Goal: Book appointment/travel/reservation

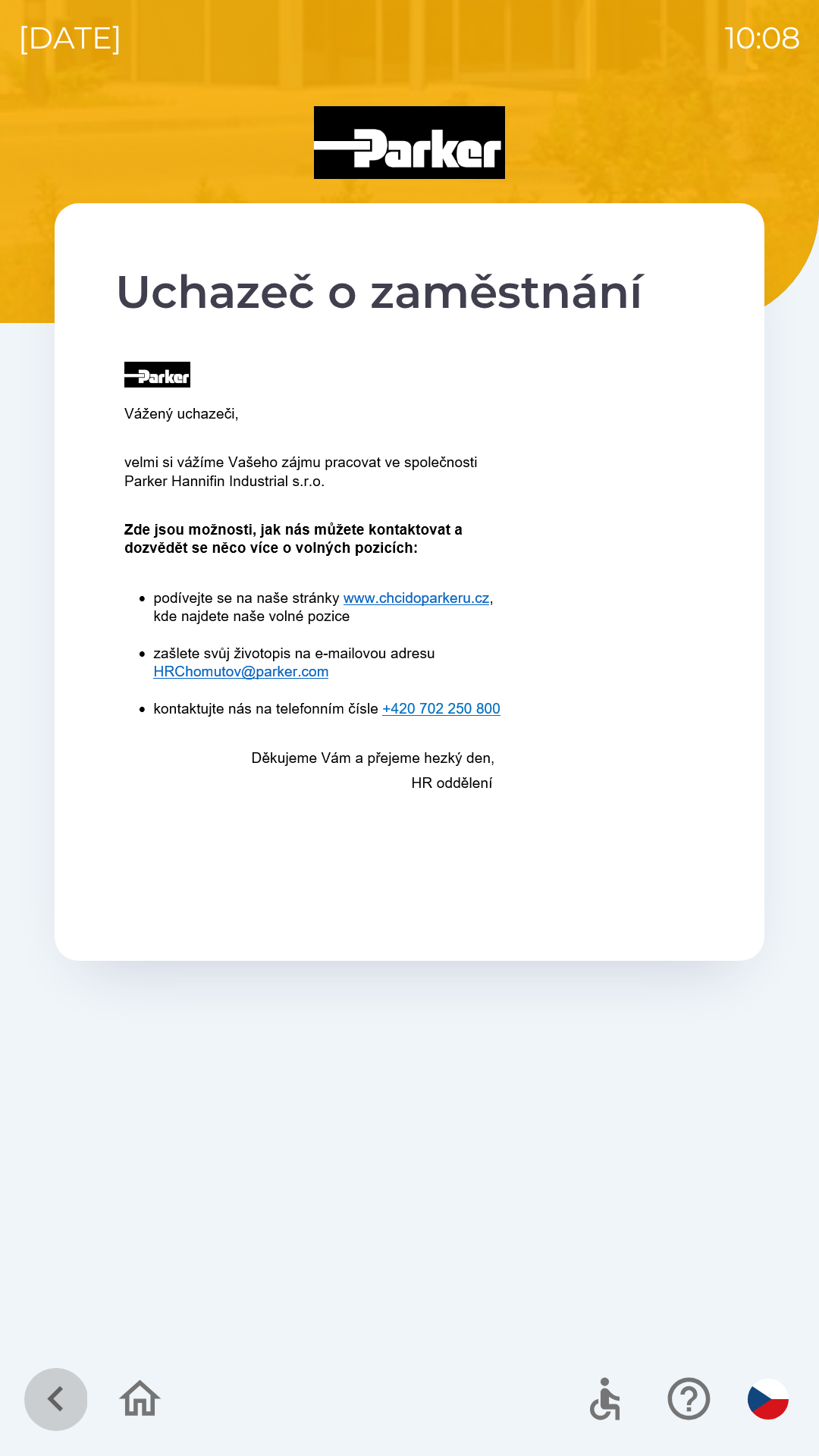
click at [52, 1393] on icon "button" at bounding box center [55, 1399] width 51 height 51
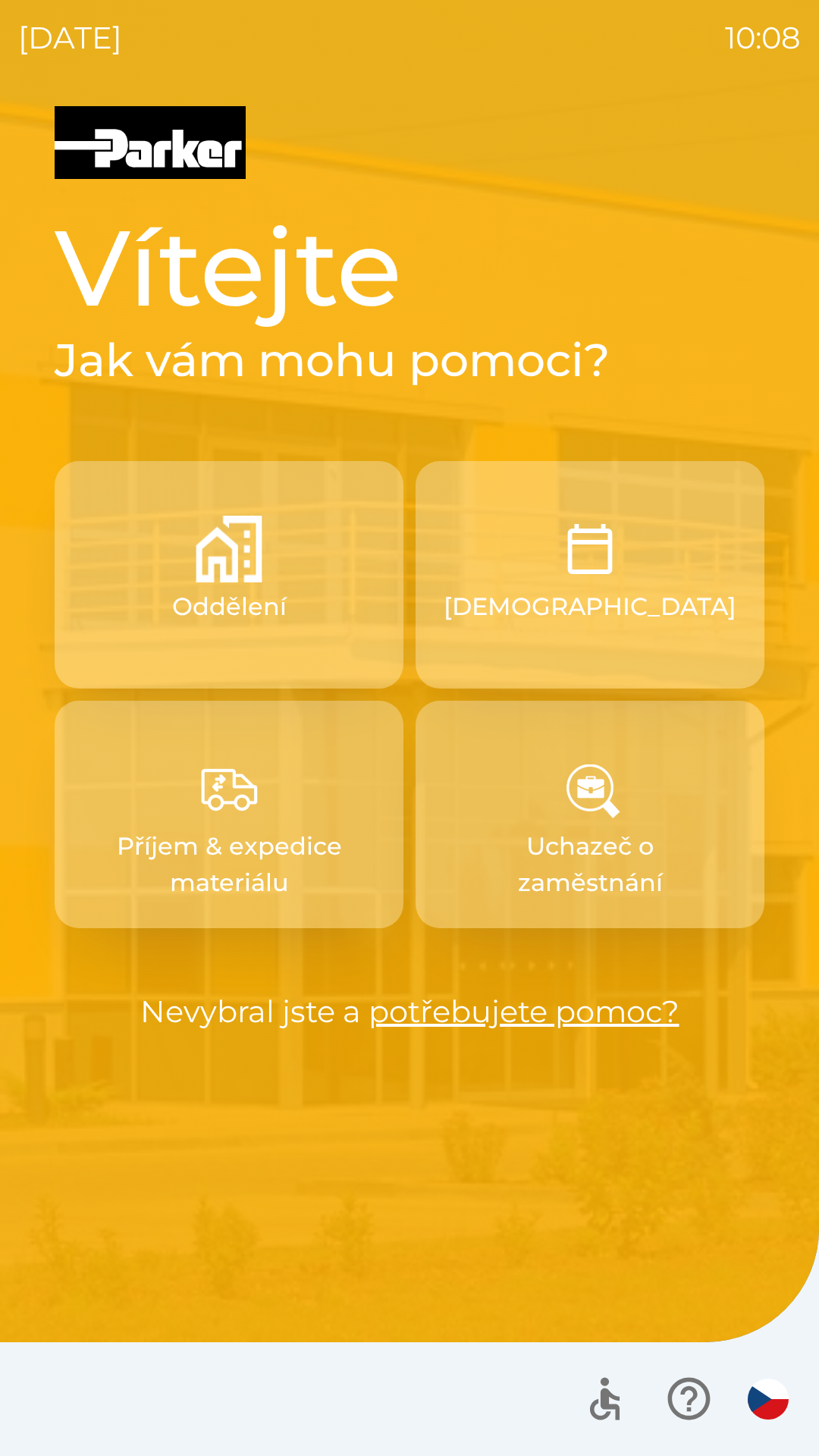
click at [584, 554] on img "button" at bounding box center [590, 549] width 67 height 67
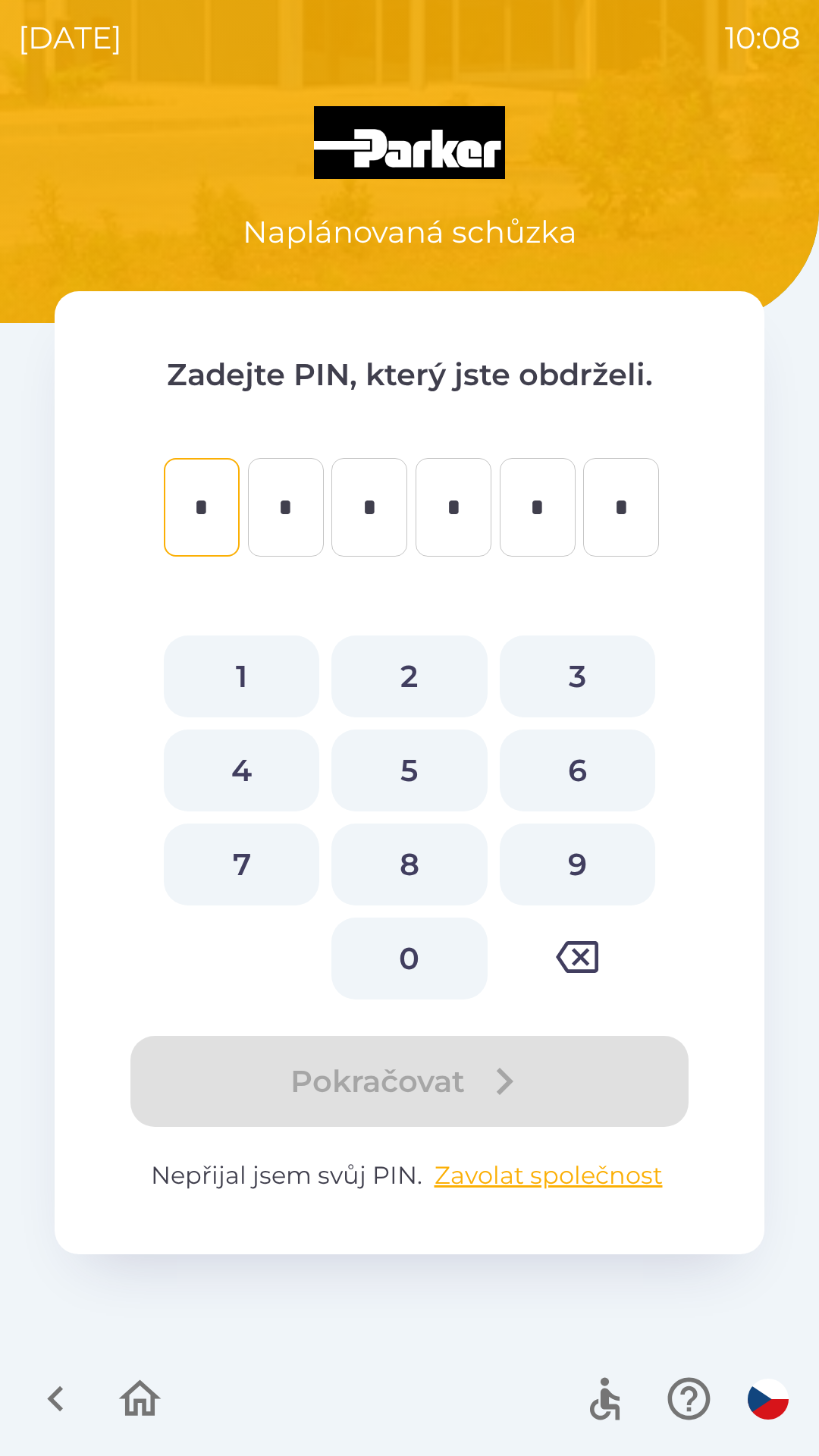
click at [48, 1392] on icon "button" at bounding box center [55, 1399] width 51 height 51
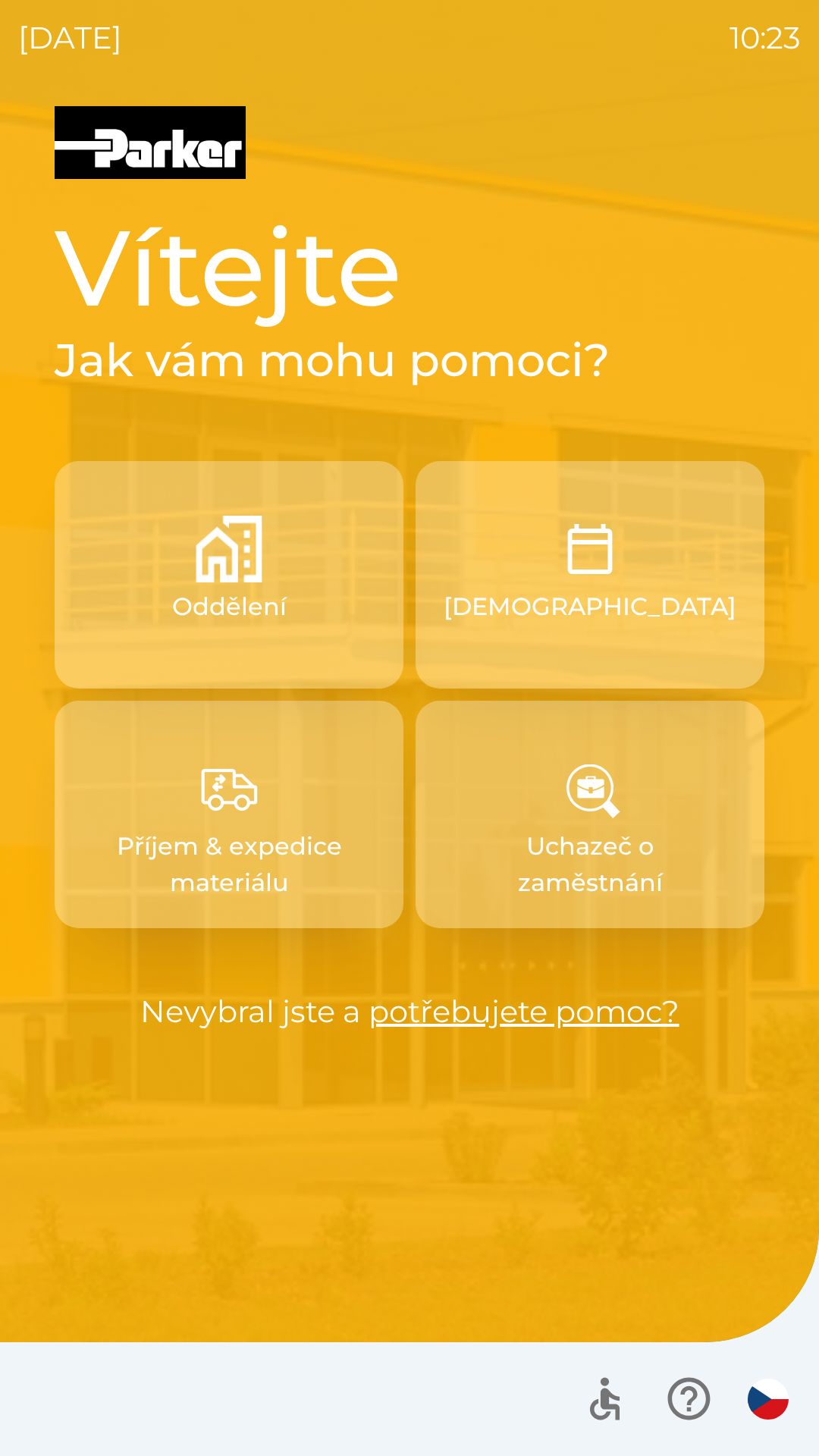
click at [589, 860] on p "Uchazeč o zaměstnání" at bounding box center [590, 864] width 276 height 73
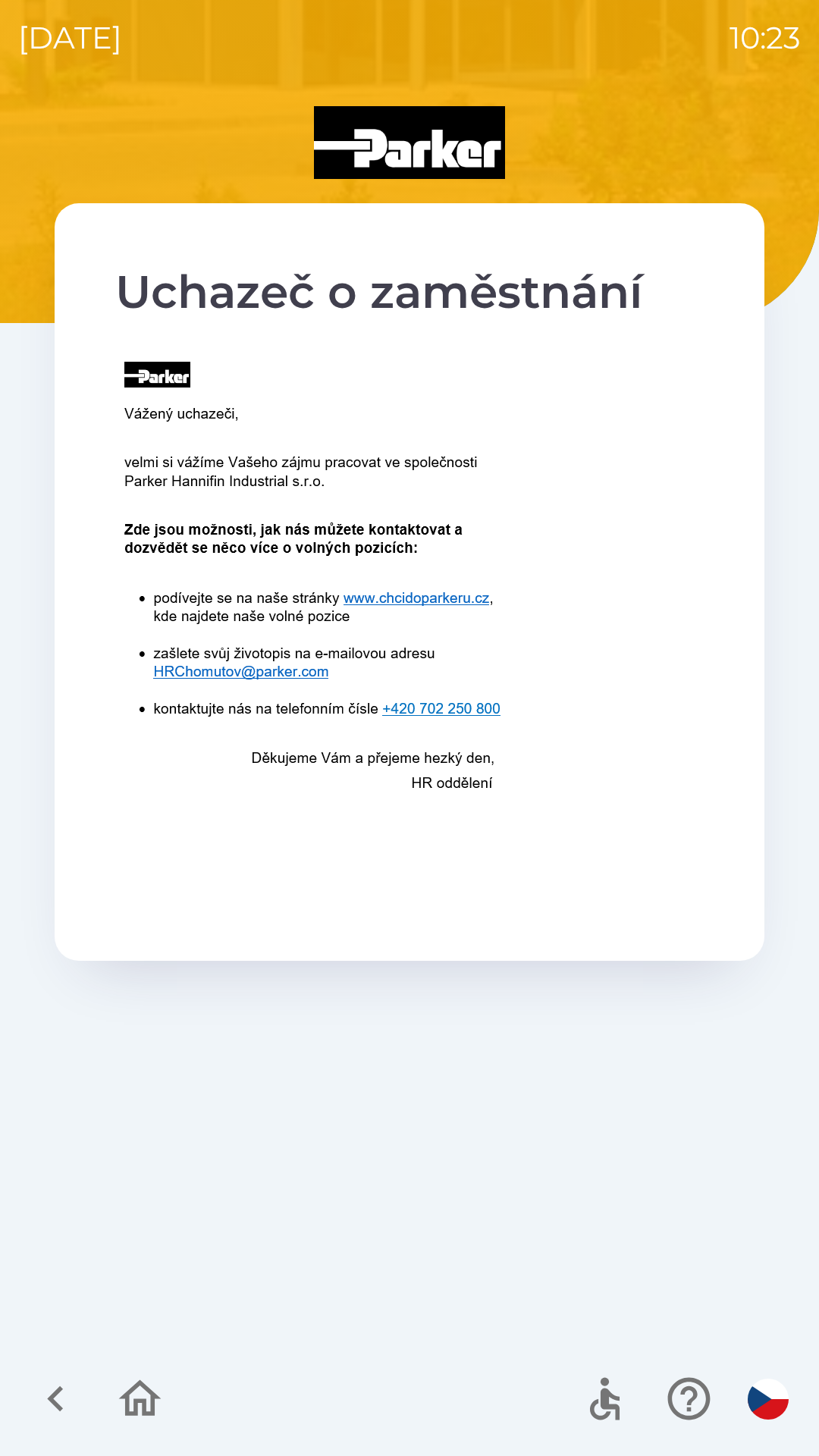
click at [55, 1395] on icon "button" at bounding box center [55, 1399] width 16 height 26
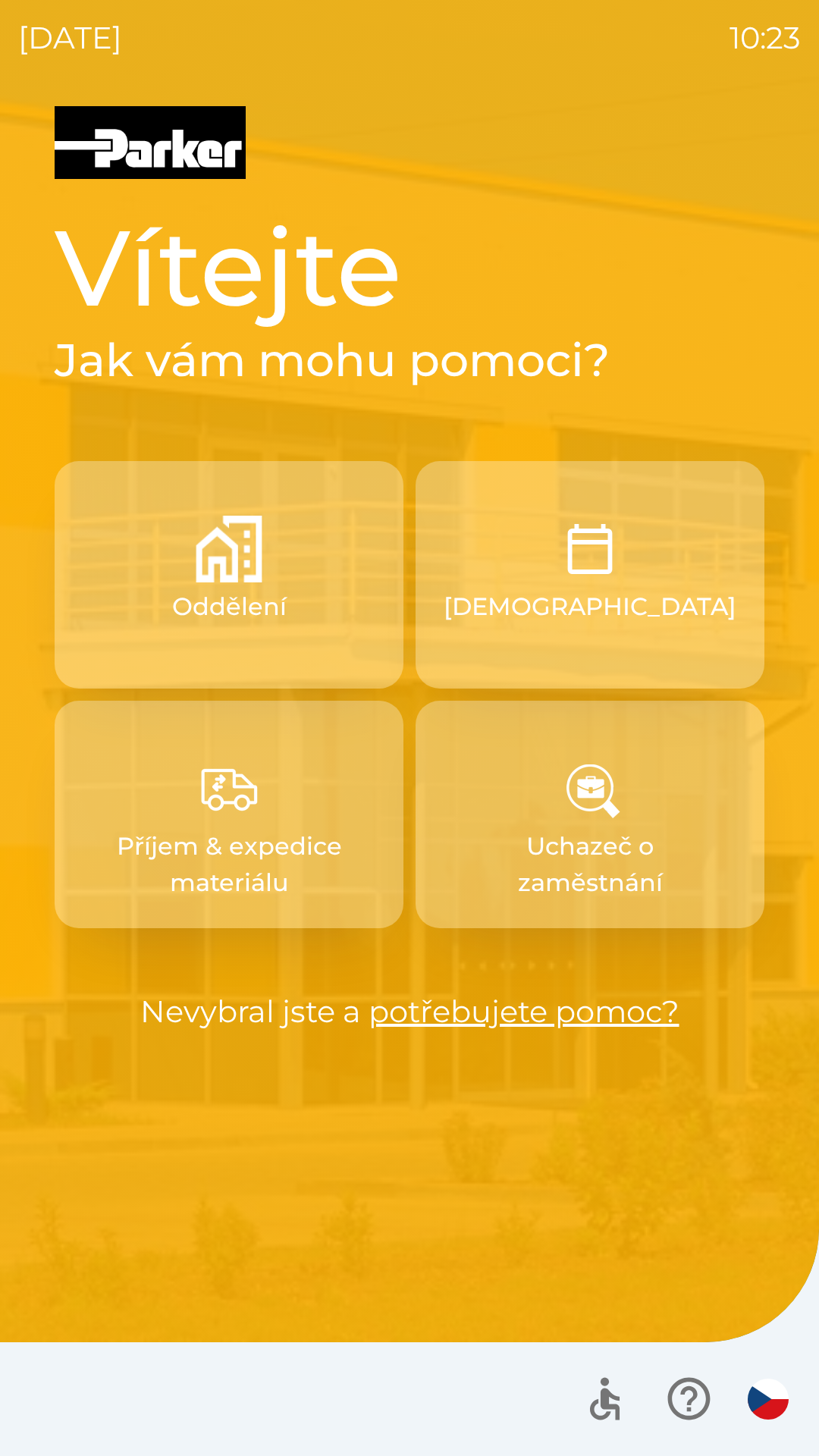
click at [580, 616] on p "[DEMOGRAPHIC_DATA]" at bounding box center [589, 607] width 293 height 36
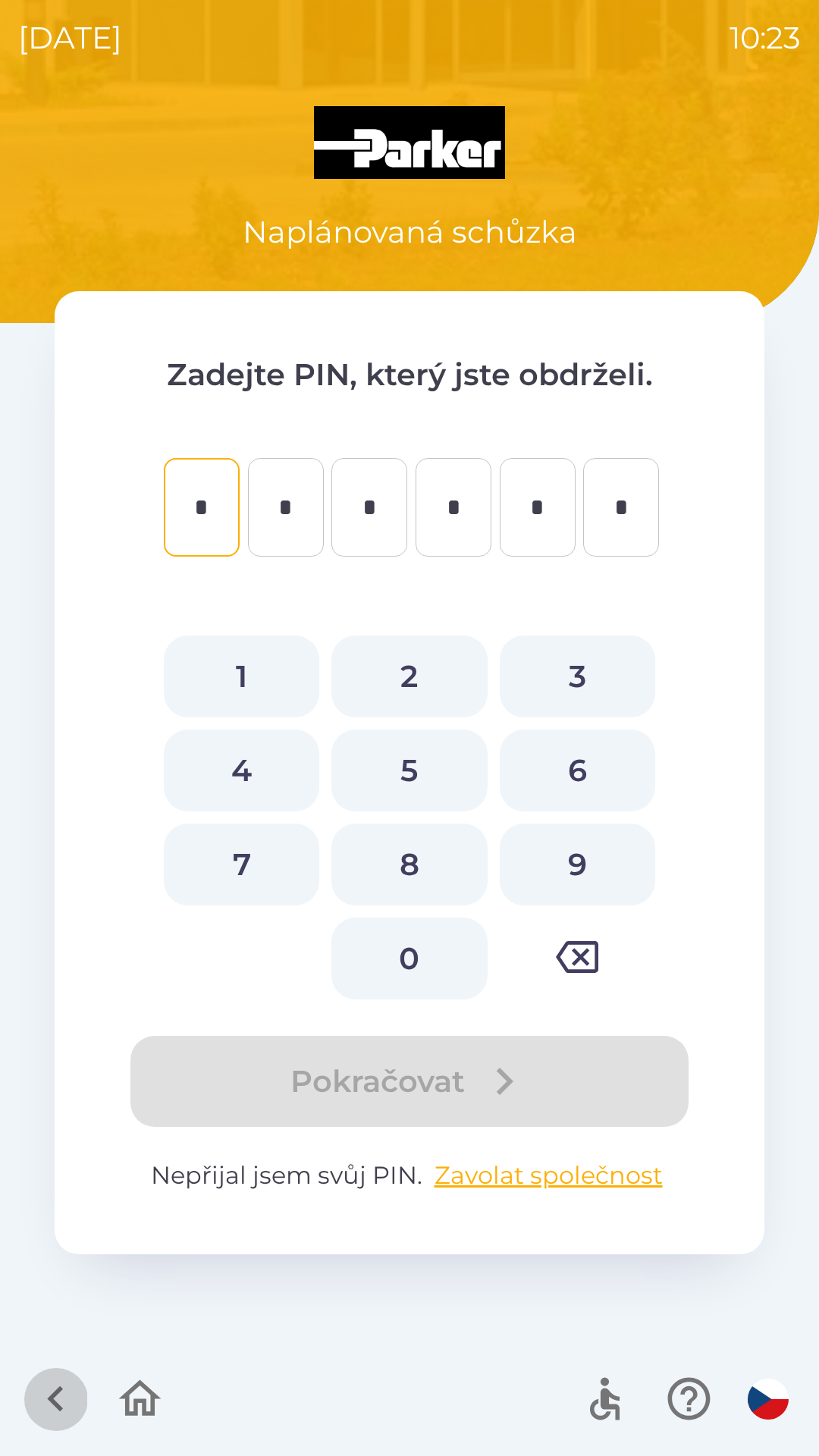
click at [54, 1389] on icon "button" at bounding box center [55, 1399] width 51 height 51
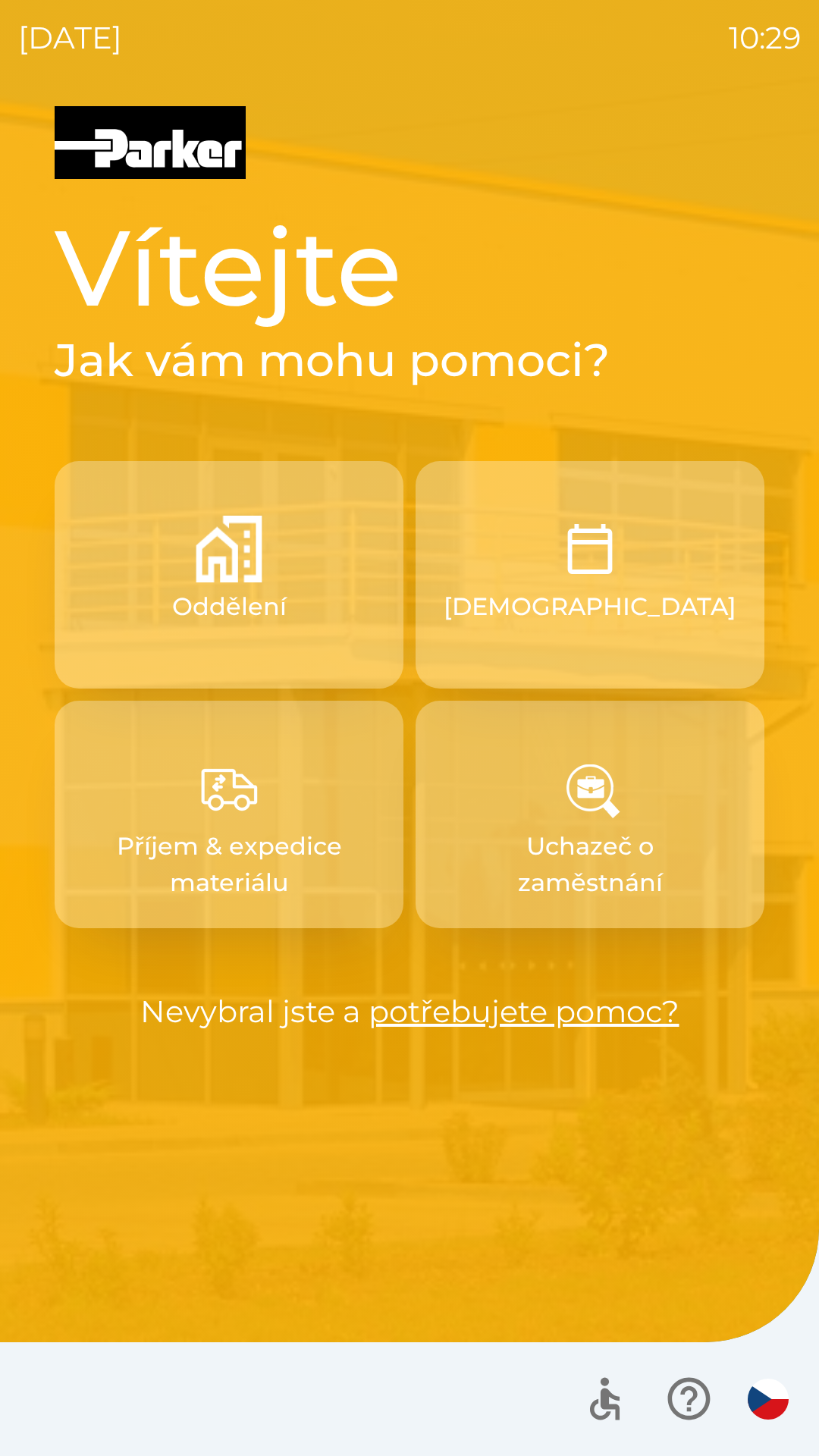
click at [584, 588] on p "[DEMOGRAPHIC_DATA]" at bounding box center [589, 607] width 293 height 36
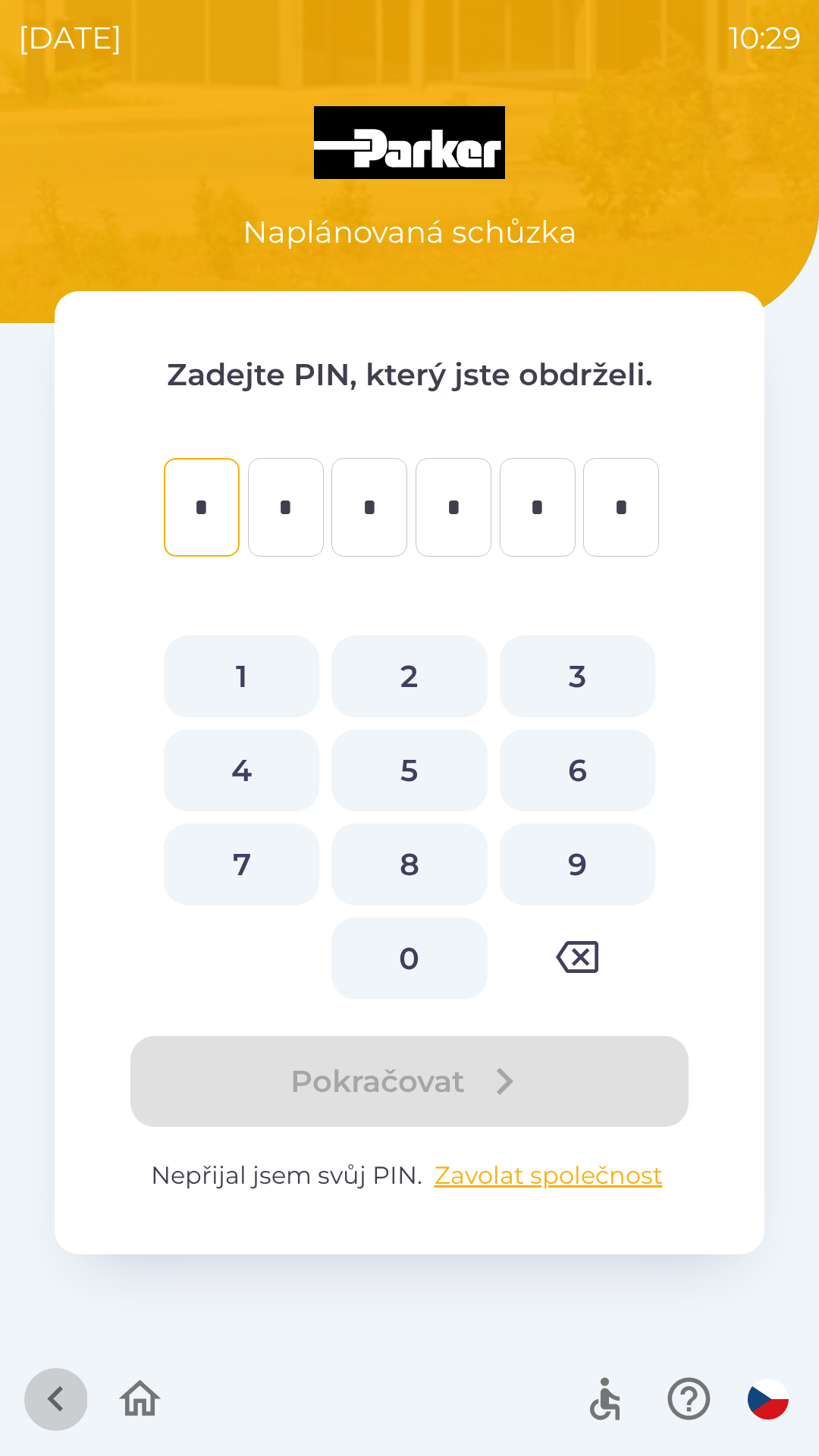
click at [55, 1397] on icon "button" at bounding box center [55, 1399] width 51 height 51
